Goal: Task Accomplishment & Management: Complete application form

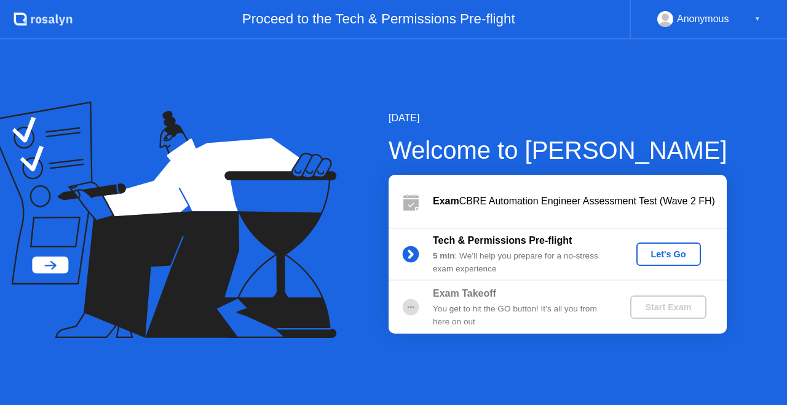
click at [668, 252] on div "Let's Go" at bounding box center [668, 254] width 55 height 10
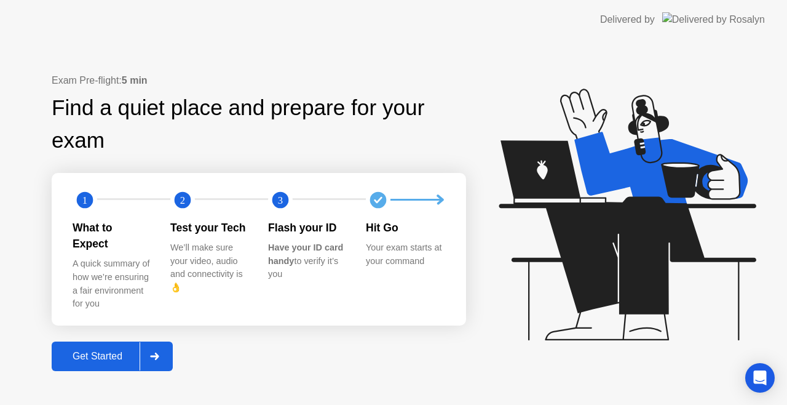
click at [158, 352] on icon at bounding box center [154, 355] width 9 height 7
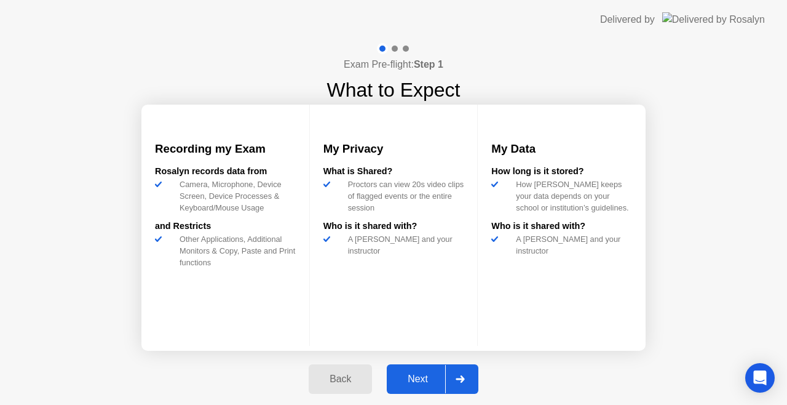
click at [470, 375] on div at bounding box center [460, 379] width 30 height 28
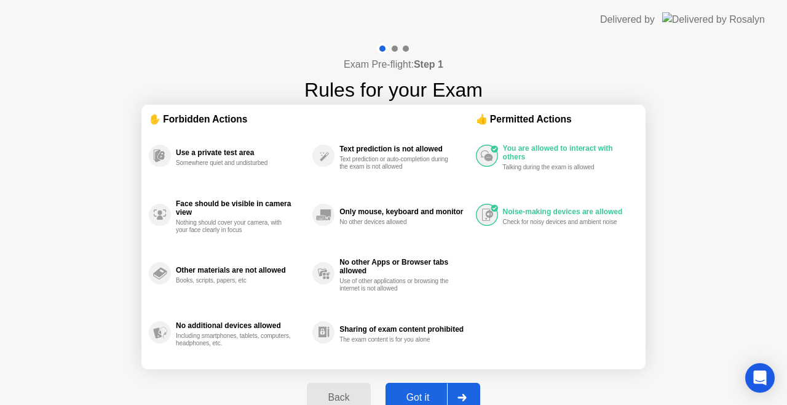
click at [467, 389] on div at bounding box center [462, 397] width 30 height 28
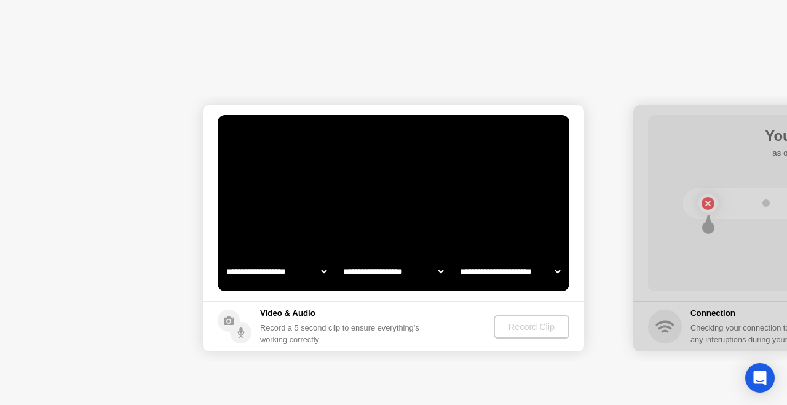
select select "**********"
select select "*******"
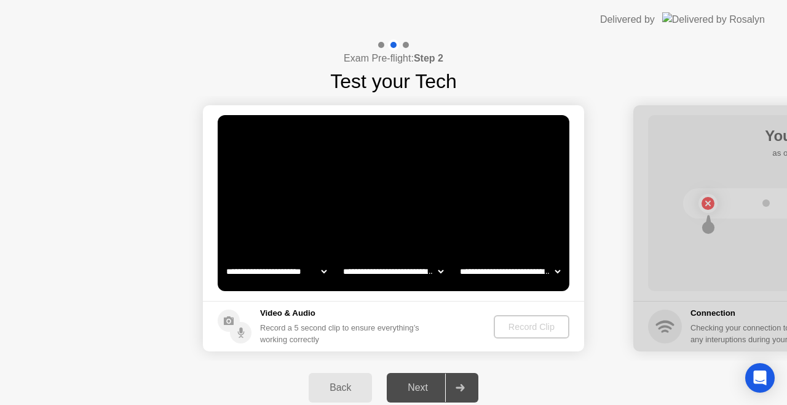
click at [317, 273] on select "**********" at bounding box center [276, 271] width 105 height 25
click at [224, 259] on select "**********" at bounding box center [276, 271] width 105 height 25
click at [517, 326] on div "Record Clip" at bounding box center [532, 327] width 66 height 10
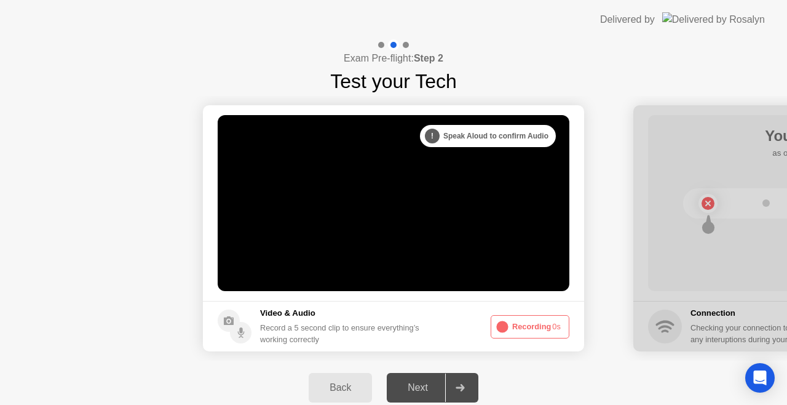
click at [459, 379] on div at bounding box center [460, 387] width 30 height 28
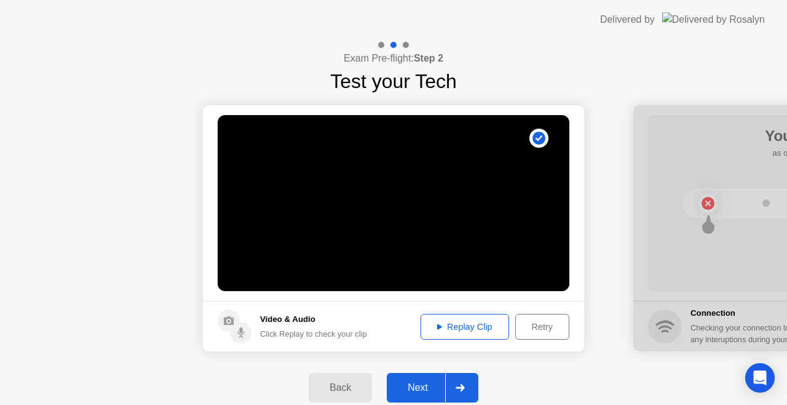
click at [459, 379] on div at bounding box center [460, 387] width 30 height 28
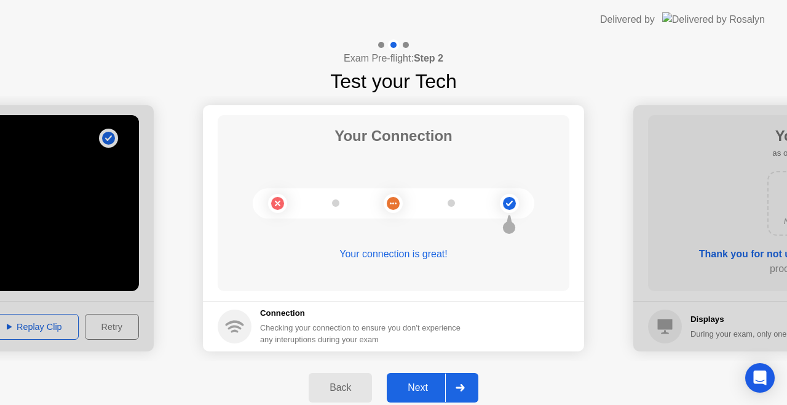
click at [459, 379] on div at bounding box center [460, 387] width 30 height 28
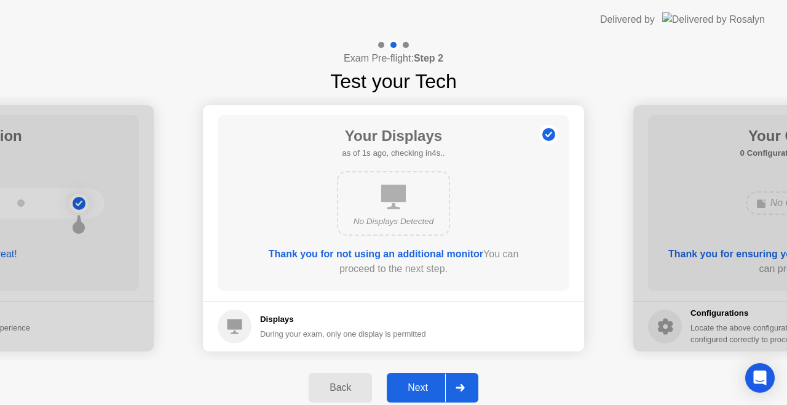
click at [459, 379] on div at bounding box center [460, 387] width 30 height 28
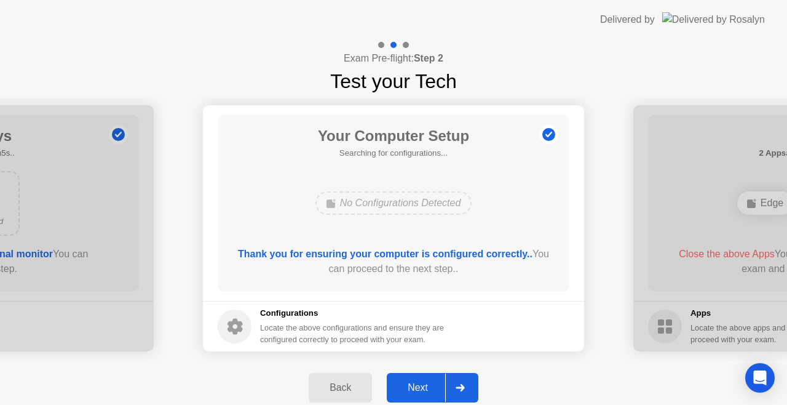
click at [459, 379] on div at bounding box center [460, 387] width 30 height 28
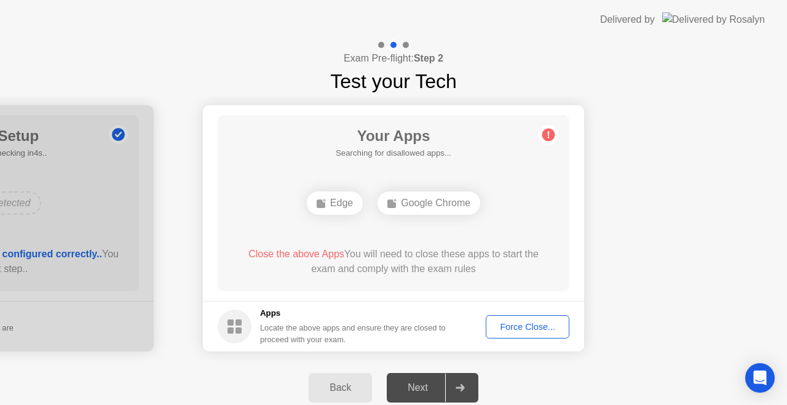
click at [550, 325] on div "Force Close..." at bounding box center [527, 327] width 75 height 10
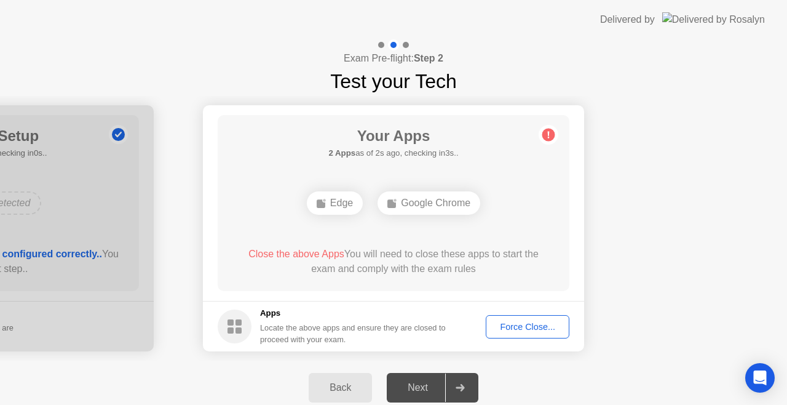
click at [516, 322] on div "Force Close..." at bounding box center [527, 327] width 75 height 10
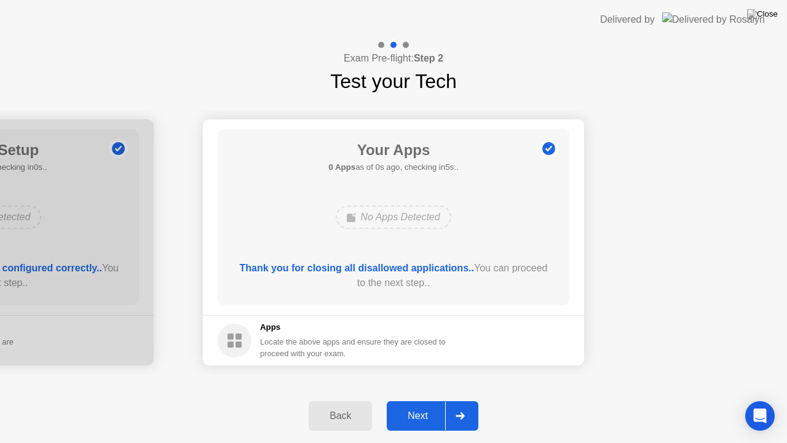
click at [470, 404] on div at bounding box center [460, 415] width 30 height 28
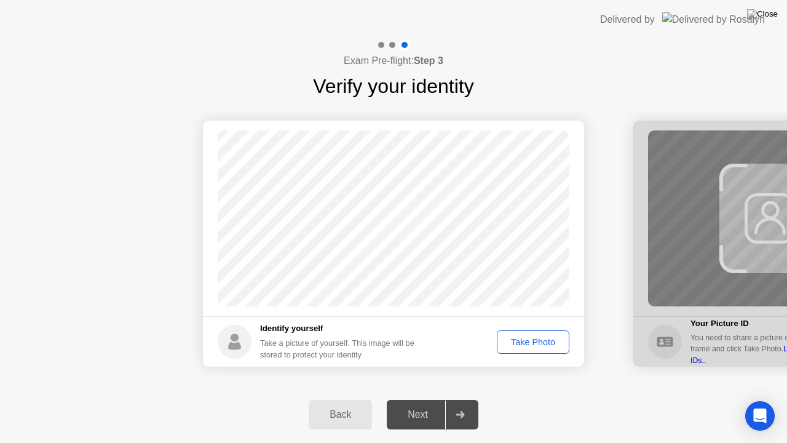
click at [523, 337] on div "Take Photo" at bounding box center [533, 342] width 64 height 10
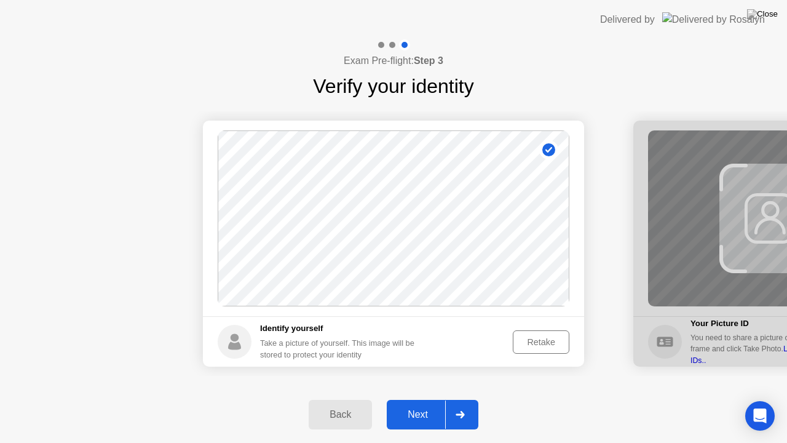
click at [460, 404] on div at bounding box center [460, 414] width 30 height 28
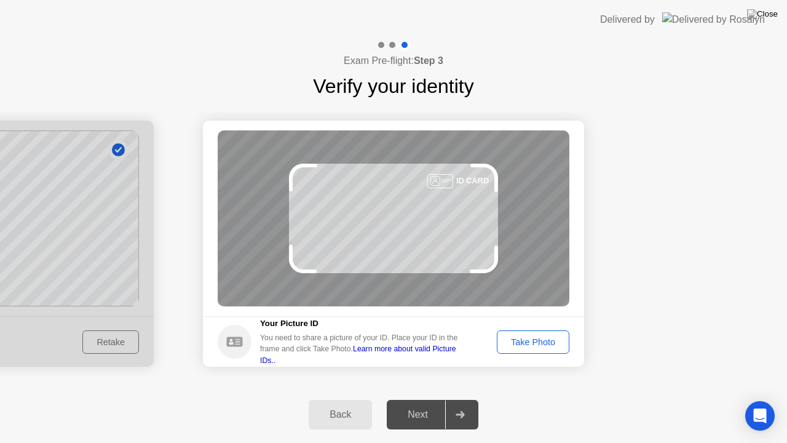
click at [520, 334] on button "Take Photo" at bounding box center [533, 341] width 73 height 23
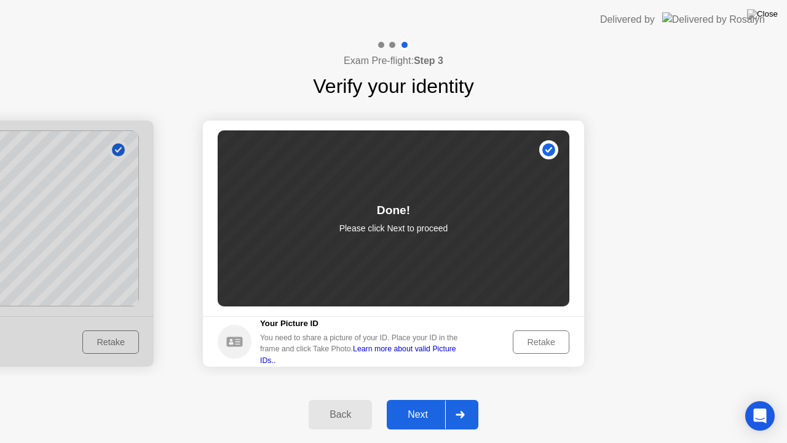
click at [457, 404] on div at bounding box center [460, 414] width 30 height 28
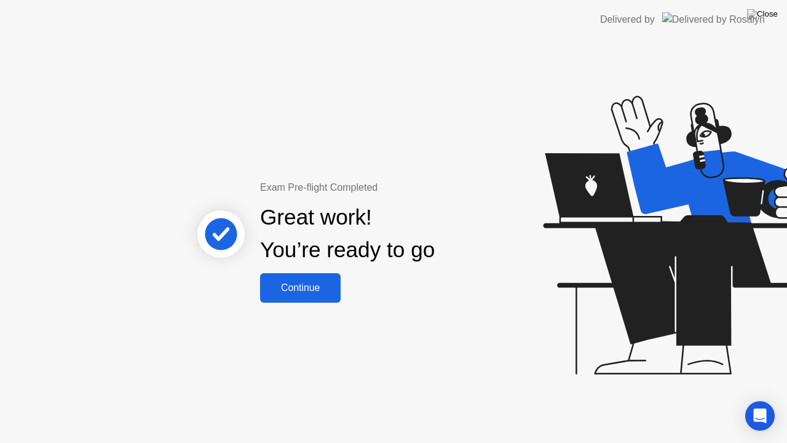
click at [300, 290] on div "Continue" at bounding box center [300, 287] width 73 height 11
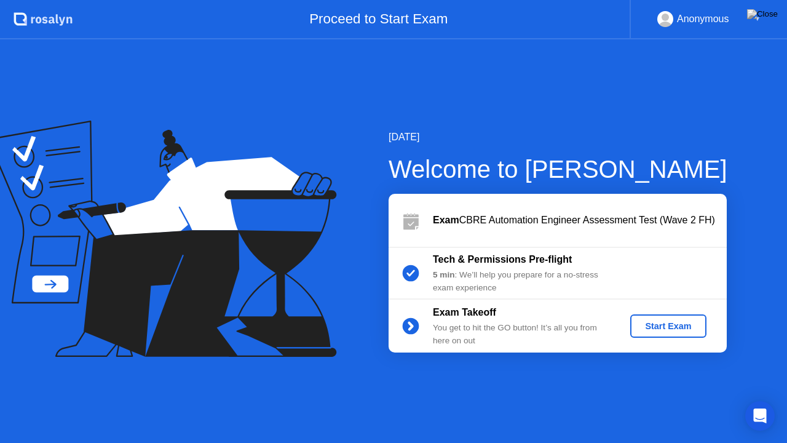
click at [682, 321] on div "Start Exam" at bounding box center [668, 326] width 66 height 10
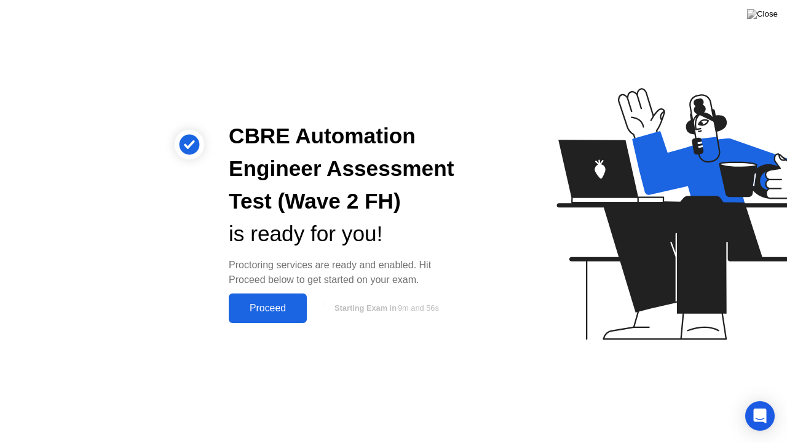
click at [274, 299] on button "Proceed" at bounding box center [268, 308] width 78 height 30
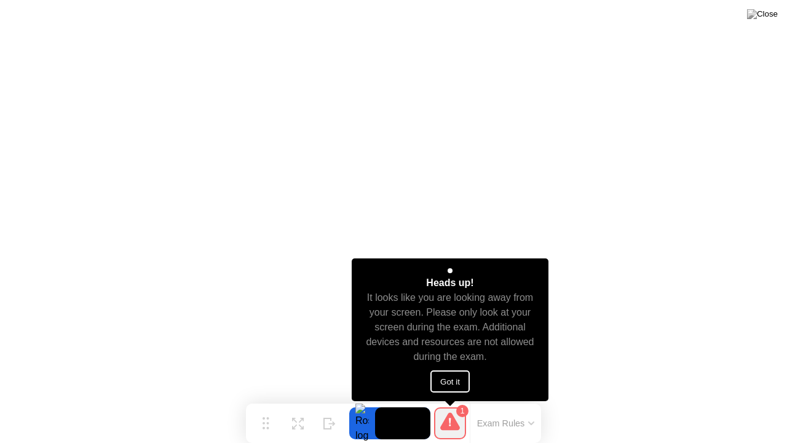
click at [447, 377] on button "Got it" at bounding box center [449, 381] width 39 height 22
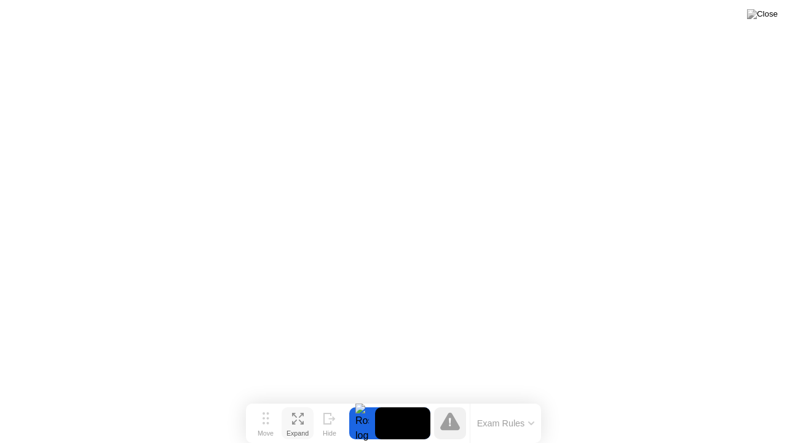
click at [293, 404] on icon at bounding box center [298, 419] width 12 height 12
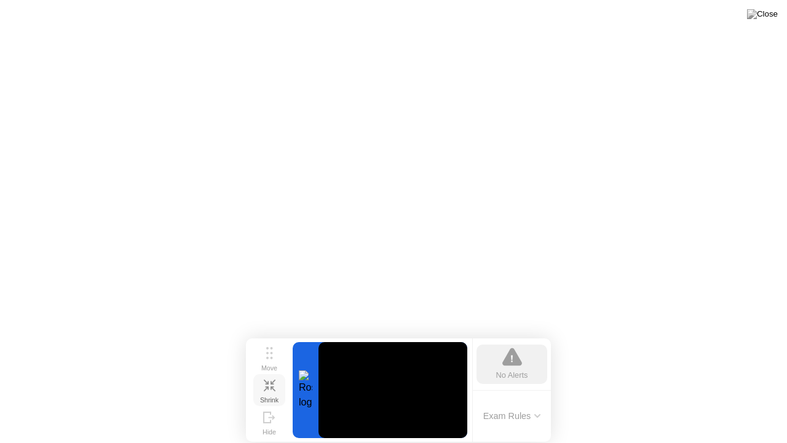
click at [268, 390] on icon at bounding box center [270, 385] width 12 height 12
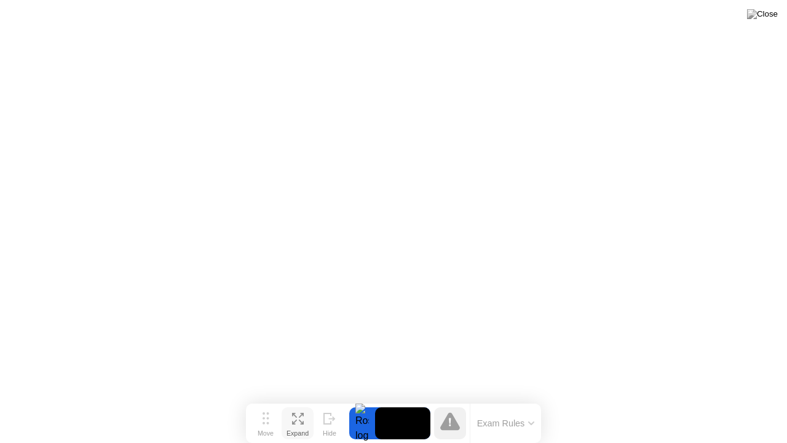
click at [502, 404] on button "Exam Rules" at bounding box center [505, 422] width 65 height 11
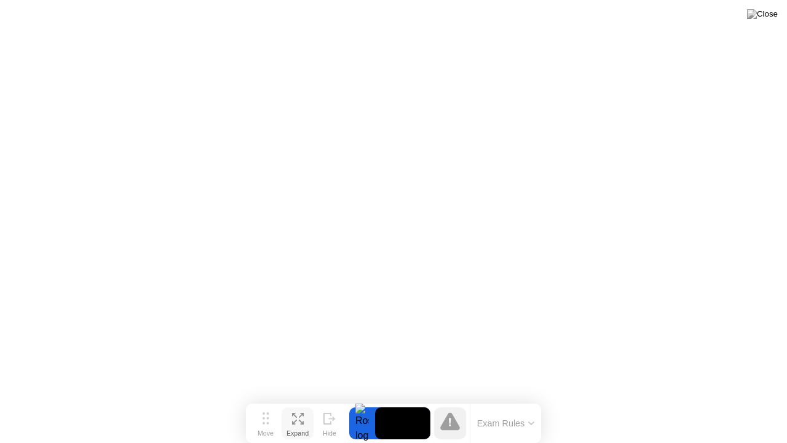
click at [459, 404] on icon at bounding box center [450, 421] width 20 height 20
click at [456, 404] on icon at bounding box center [450, 421] width 20 height 20
click at [503, 404] on div "Exam Rules" at bounding box center [505, 422] width 71 height 39
click at [514, 404] on button "Exam Rules" at bounding box center [505, 422] width 65 height 11
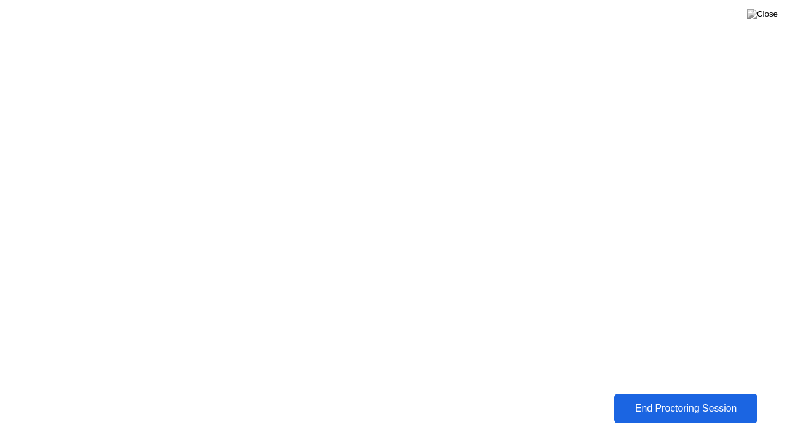
click at [636, 404] on div "End Proctoring Session" at bounding box center [686, 408] width 136 height 11
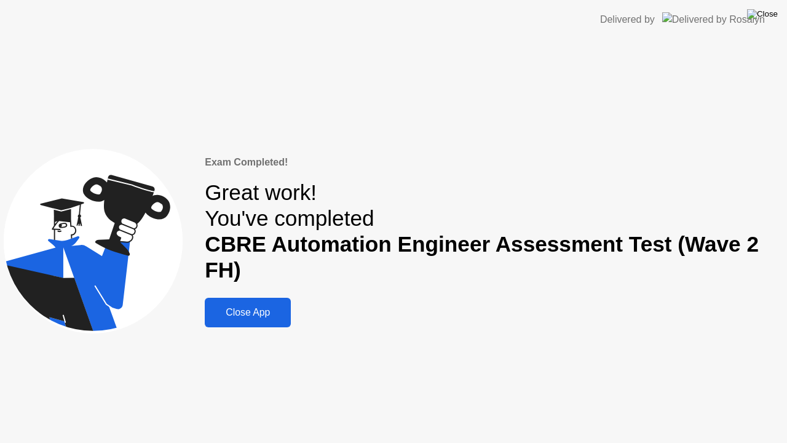
click at [769, 12] on img at bounding box center [762, 14] width 31 height 10
